Goal: Task Accomplishment & Management: Use online tool/utility

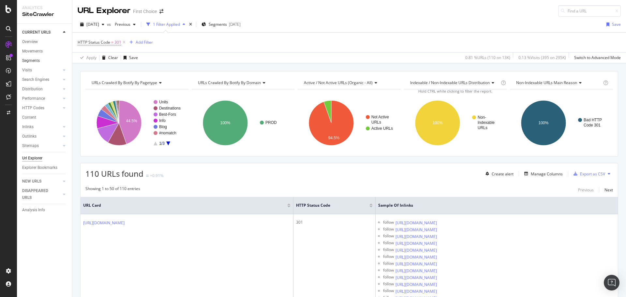
scroll to position [2185, 0]
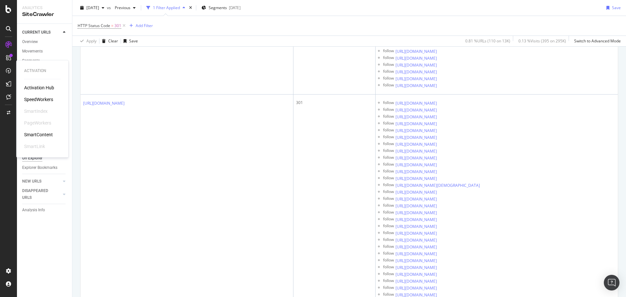
click at [30, 102] on div "SpeedWorkers" at bounding box center [38, 99] width 29 height 7
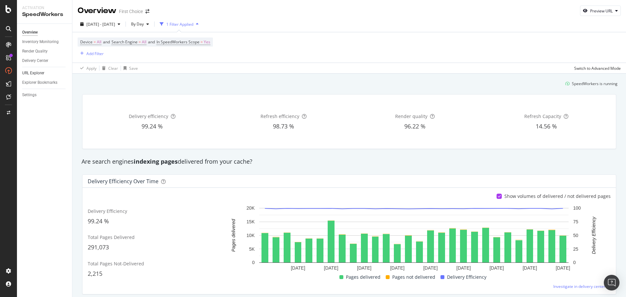
click at [46, 74] on link "URL Explorer" at bounding box center [44, 73] width 45 height 7
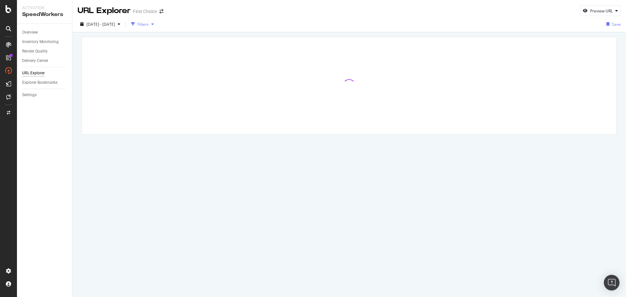
click at [149, 22] on div "Filters" at bounding box center [143, 25] width 11 height 6
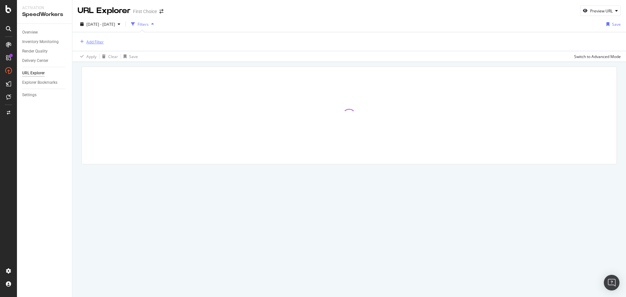
click at [99, 41] on div "Add Filter" at bounding box center [94, 42] width 17 height 6
type input "f"
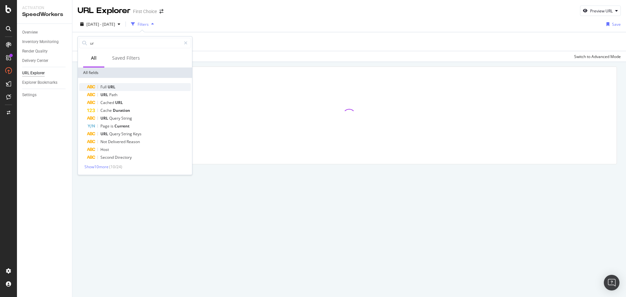
type input "ur"
click at [136, 85] on div "Full URL" at bounding box center [139, 87] width 104 height 8
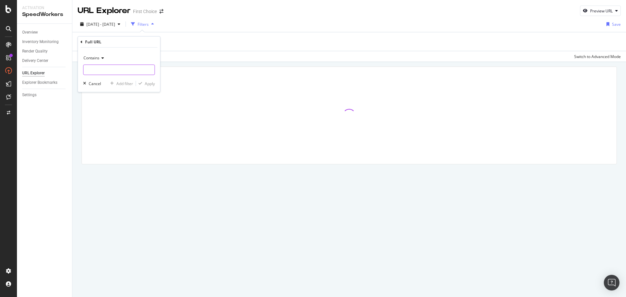
click at [123, 65] on input "text" at bounding box center [118, 70] width 71 height 10
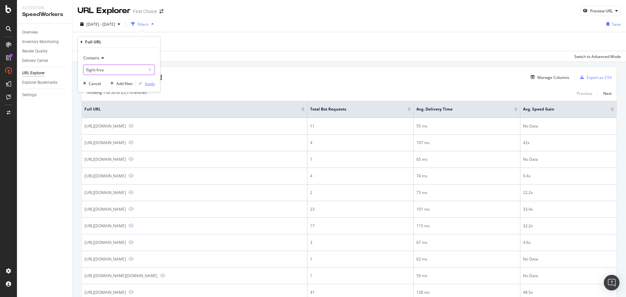
type input "flight-free"
click at [154, 82] on div "Apply" at bounding box center [150, 84] width 10 height 6
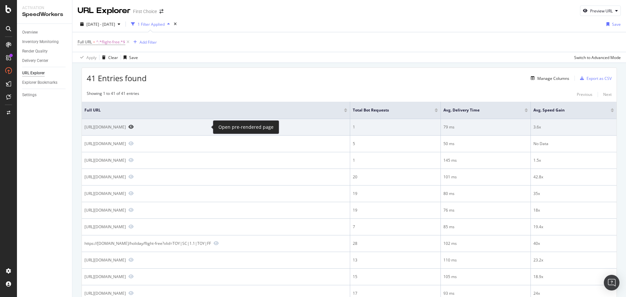
click at [134, 127] on icon "Preview https://www.firstchoice.co.uk/holidays/flight-free/europe-norway" at bounding box center [130, 127] width 5 height 5
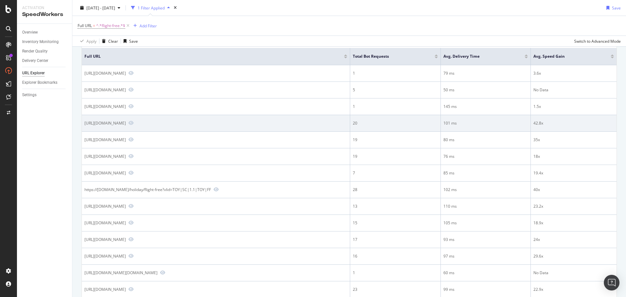
scroll to position [65, 0]
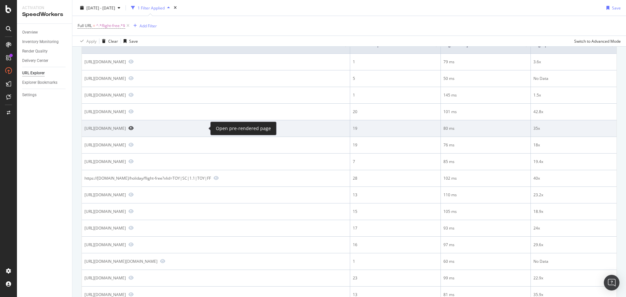
click at [134, 128] on icon "Preview https://www.firstchoice.co.uk/holiday/flight-free/europe/croatia" at bounding box center [130, 128] width 5 height 5
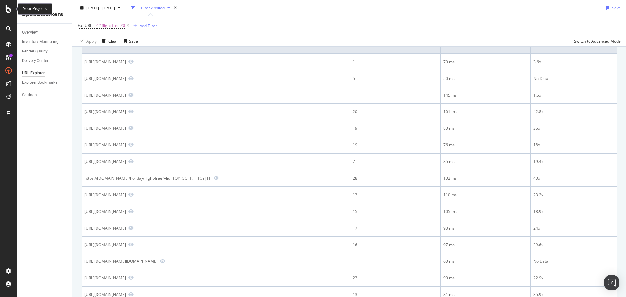
click at [9, 11] on icon at bounding box center [9, 9] width 6 height 8
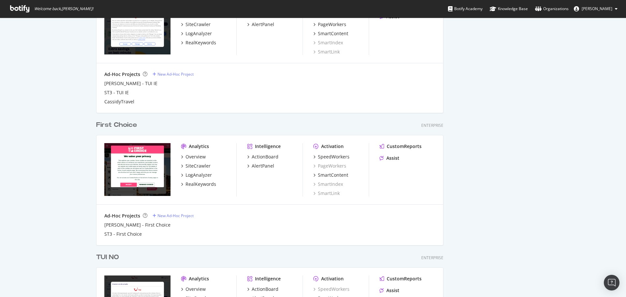
scroll to position [788, 0]
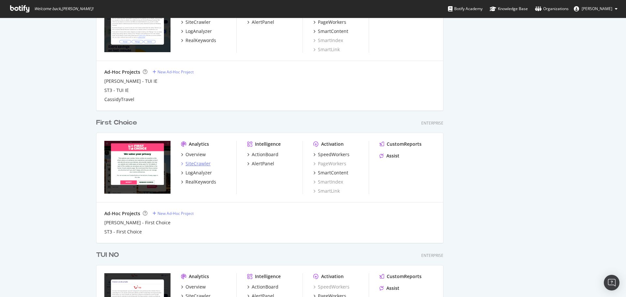
click at [204, 166] on div "SiteCrawler" at bounding box center [198, 163] width 25 height 7
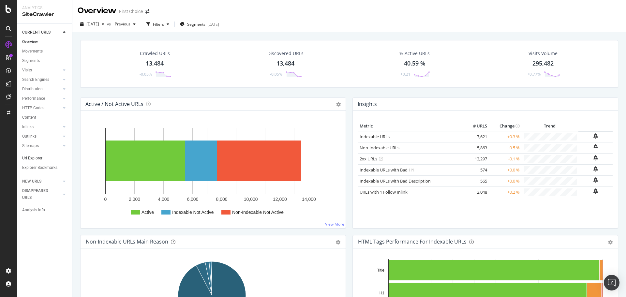
click at [42, 156] on link "Url Explorer" at bounding box center [44, 158] width 45 height 7
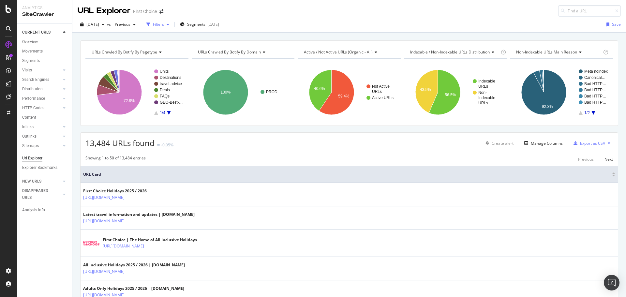
click at [164, 26] on div "Filters" at bounding box center [158, 25] width 11 height 6
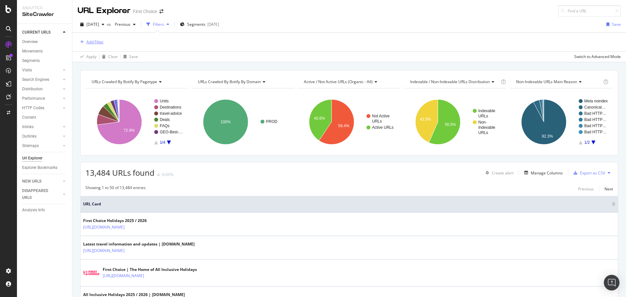
click at [103, 45] on div "Add Filter" at bounding box center [91, 41] width 26 height 7
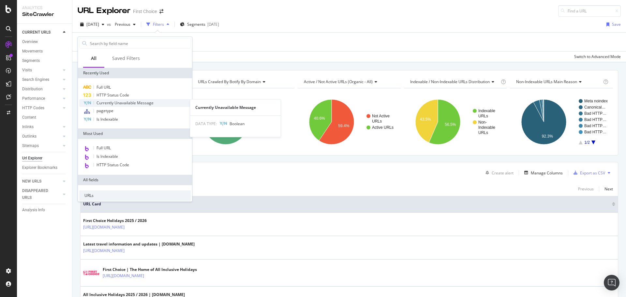
click at [119, 101] on span "Currently Unavailable Message" at bounding box center [125, 103] width 57 height 6
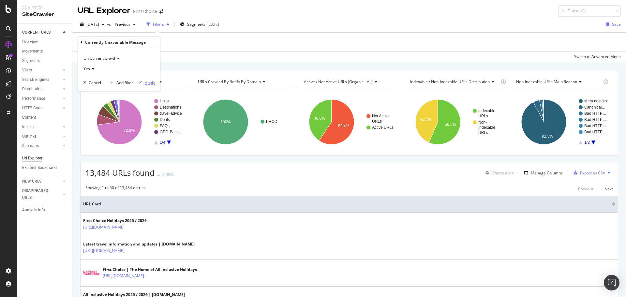
click at [142, 82] on icon "button" at bounding box center [141, 83] width 4 height 4
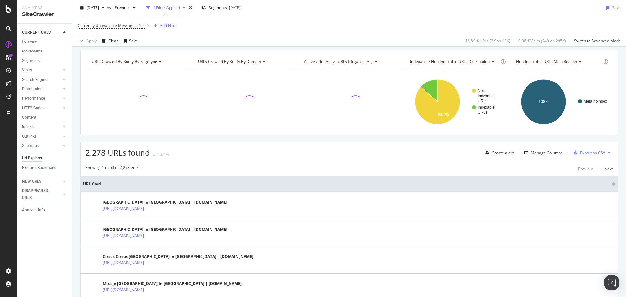
scroll to position [33, 0]
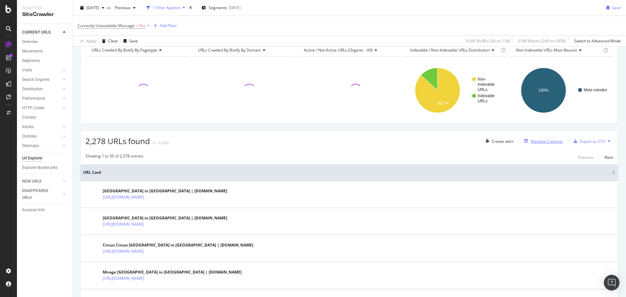
click at [544, 142] on div "Manage Columns" at bounding box center [547, 142] width 32 height 6
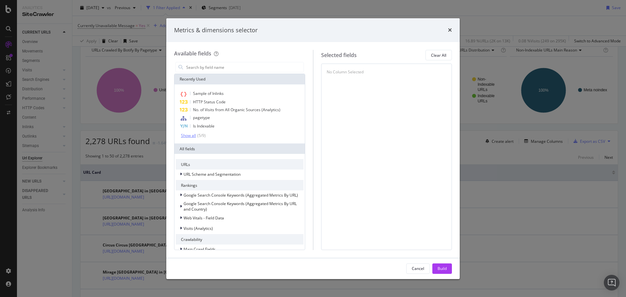
click at [203, 138] on div "( 5 / 9 )" at bounding box center [201, 136] width 10 height 6
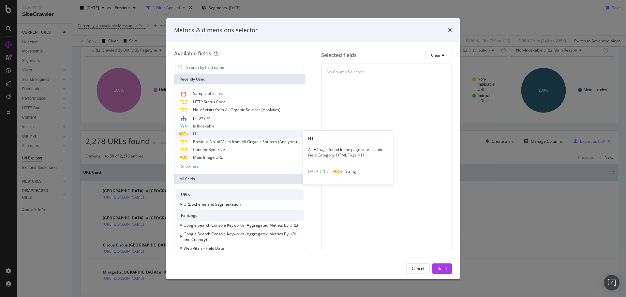
click at [203, 136] on div "H1" at bounding box center [240, 134] width 128 height 8
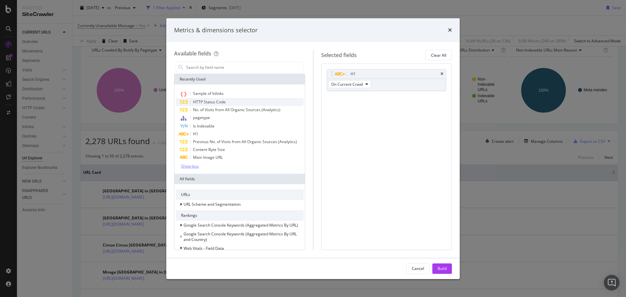
click at [215, 104] on span "HTTP Status Code" at bounding box center [209, 102] width 33 height 6
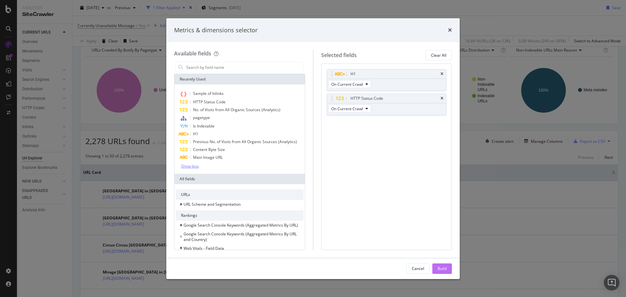
click at [439, 267] on div "Build" at bounding box center [442, 269] width 9 height 6
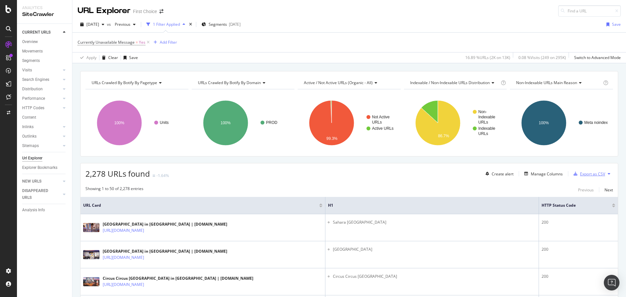
click at [586, 173] on div "Export as CSV" at bounding box center [592, 174] width 25 height 6
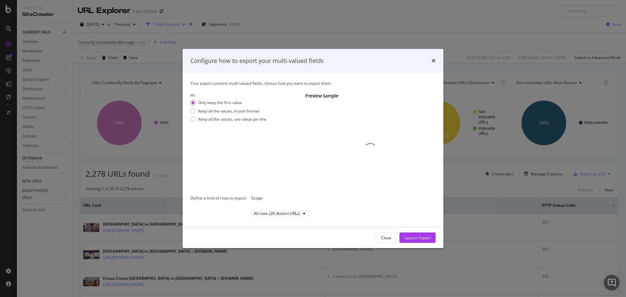
click at [265, 122] on div "Only keep the first value Keep all the values, in json format Keep all the valu…" at bounding box center [247, 112] width 115 height 24
click at [259, 118] on div "Keep all the values, one value per line" at bounding box center [232, 119] width 68 height 6
click at [408, 237] on div "Launch Export" at bounding box center [418, 238] width 26 height 10
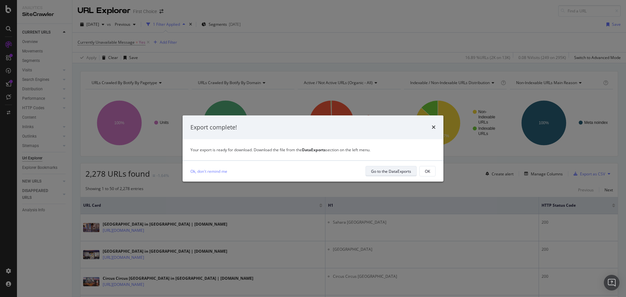
click at [385, 169] on div "Go to the DataExports" at bounding box center [391, 172] width 40 height 6
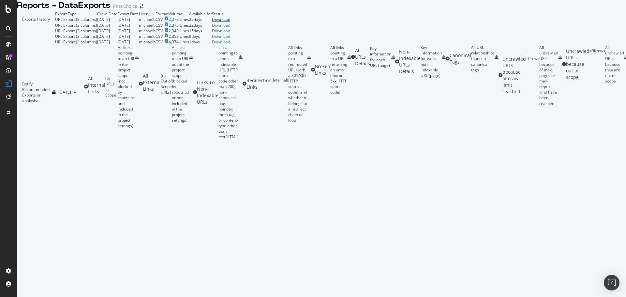
click at [230, 22] on div "Download" at bounding box center [221, 20] width 18 height 6
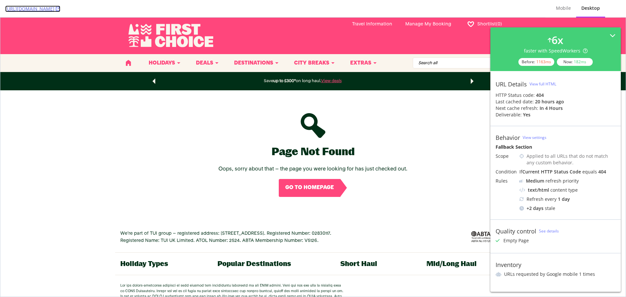
click at [60, 7] on link "[URL][DOMAIN_NAME]" at bounding box center [32, 9] width 55 height 7
